Goal: Find contact information: Obtain details needed to contact an individual or organization

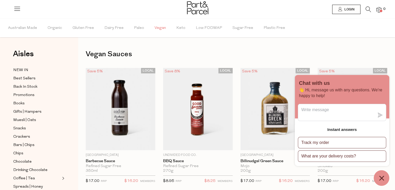
click at [162, 29] on span "Vegan" at bounding box center [160, 28] width 11 height 18
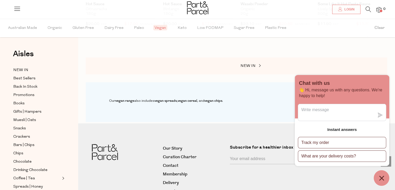
scroll to position [1713, 0]
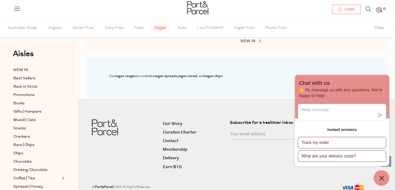
click at [379, 174] on icon "Chat window" at bounding box center [382, 178] width 8 height 8
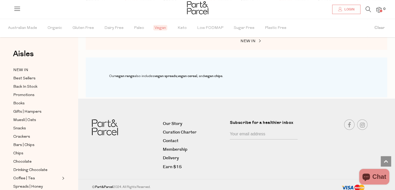
click at [368, 10] on icon at bounding box center [368, 9] width 5 height 6
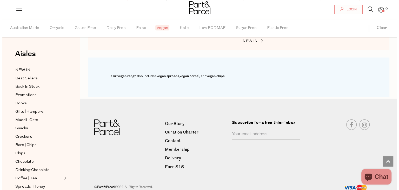
scroll to position [1728, 0]
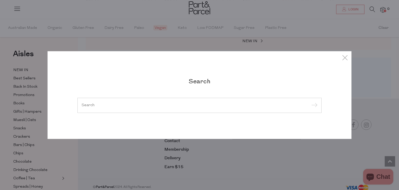
click at [186, 104] on input "search" at bounding box center [200, 105] width 236 height 4
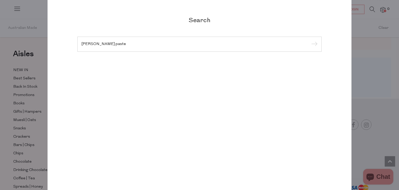
type input "curry paste"
click at [310, 41] on input "submit" at bounding box center [314, 45] width 8 height 8
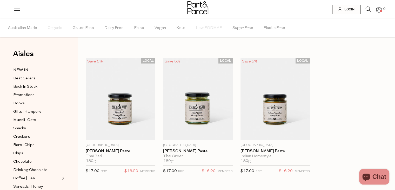
click at [381, 11] on span at bounding box center [381, 11] width 3 height 3
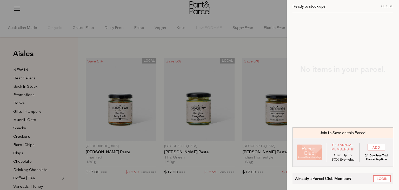
click at [237, 17] on div at bounding box center [199, 95] width 399 height 190
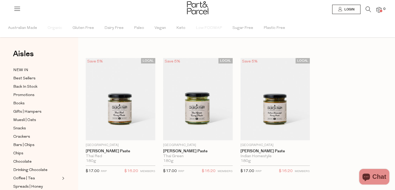
click at [15, 8] on icon at bounding box center [17, 8] width 7 height 7
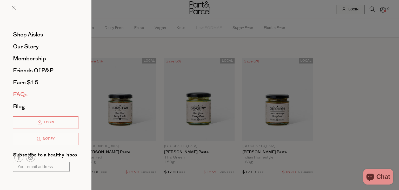
click at [24, 95] on span "FAQs" at bounding box center [20, 94] width 15 height 8
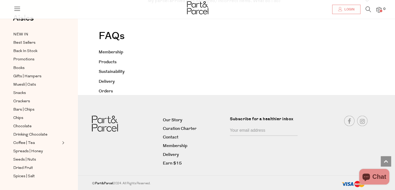
scroll to position [976, 0]
click at [173, 137] on link "Contact" at bounding box center [194, 136] width 63 height 7
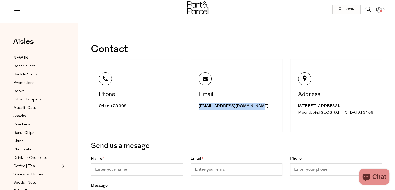
drag, startPoint x: 255, startPoint y: 106, endPoint x: 197, endPoint y: 107, distance: 58.0
click at [197, 107] on div "Email hello@partandparcel.com.au" at bounding box center [237, 95] width 92 height 73
copy link "hello@partandparcel.com.au"
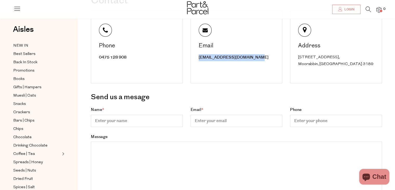
scroll to position [52, 0]
